Goal: Transaction & Acquisition: Download file/media

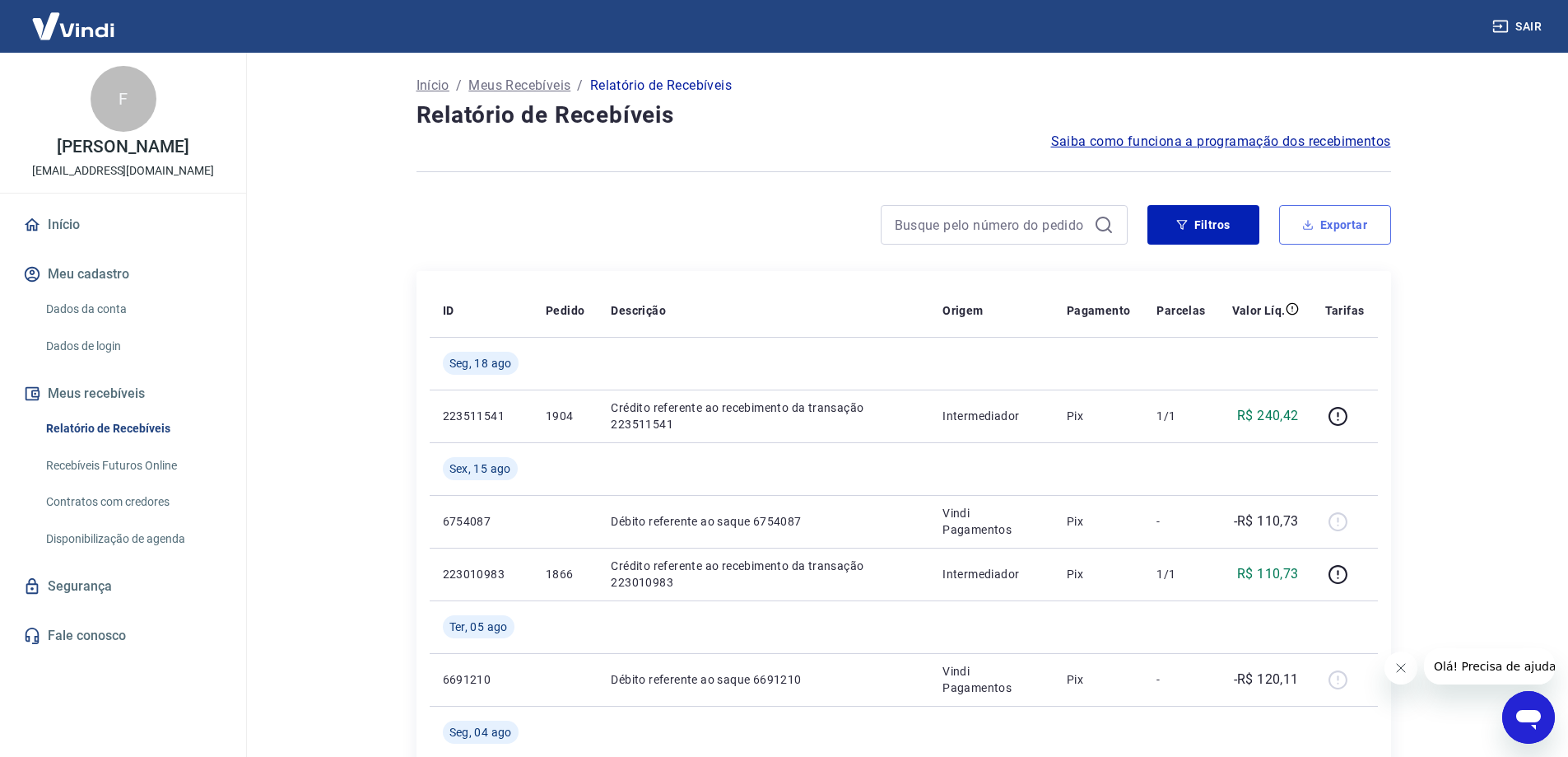
click at [1304, 221] on icon "button" at bounding box center [1307, 224] width 12 height 12
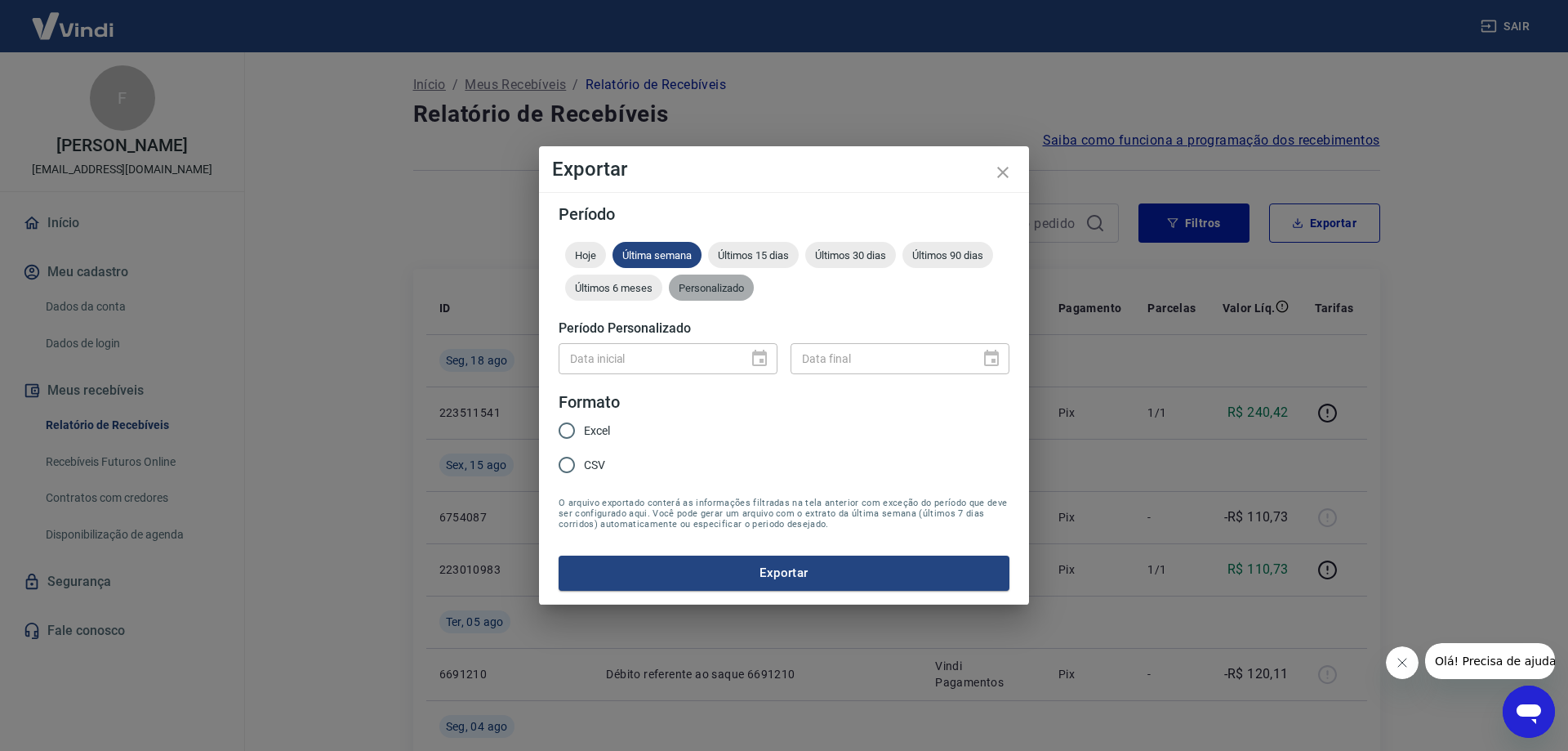
click at [710, 295] on div "Personalizado" at bounding box center [711, 287] width 85 height 26
click at [646, 359] on input "DD/MM/YYYY" at bounding box center [647, 358] width 178 height 30
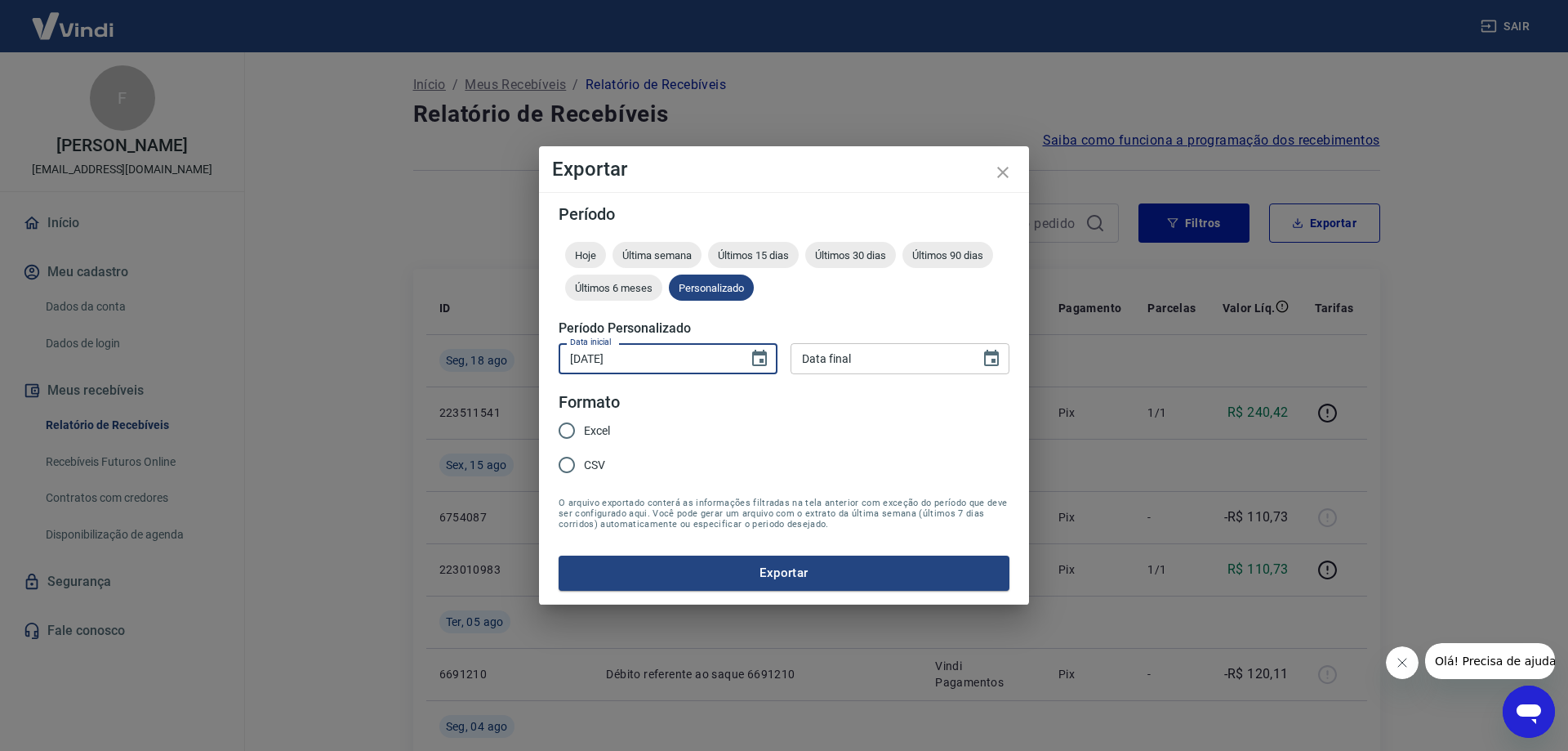
type input "[DATE]"
click at [571, 434] on input "Excel" at bounding box center [567, 430] width 34 height 34
radio input "true"
click at [811, 572] on button "Exportar" at bounding box center [784, 572] width 451 height 34
